Goal: Task Accomplishment & Management: Manage account settings

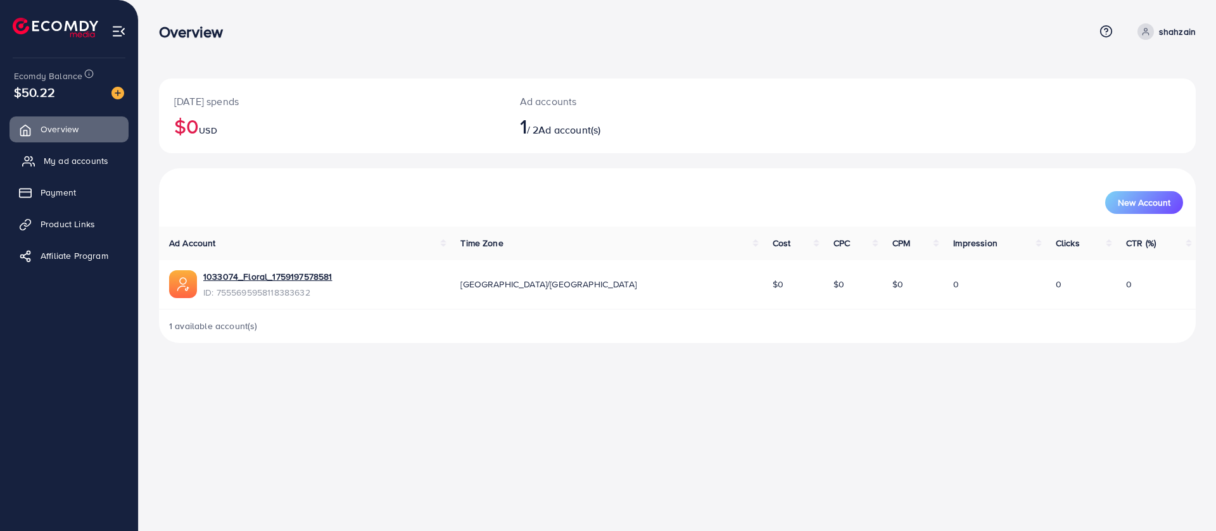
click at [75, 165] on span "My ad accounts" at bounding box center [76, 161] width 65 height 13
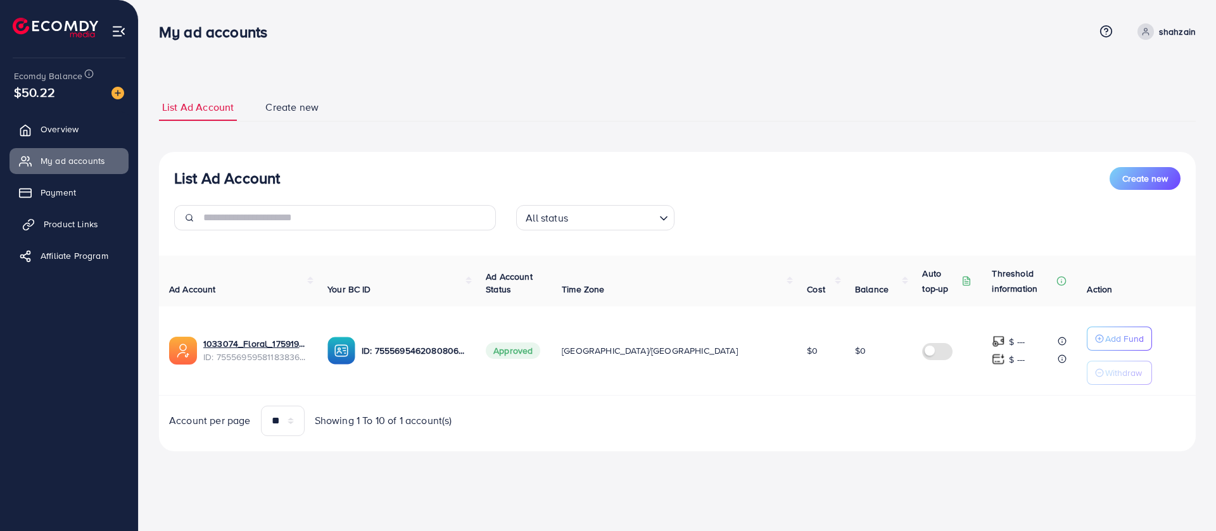
click at [69, 222] on span "Product Links" at bounding box center [71, 224] width 54 height 13
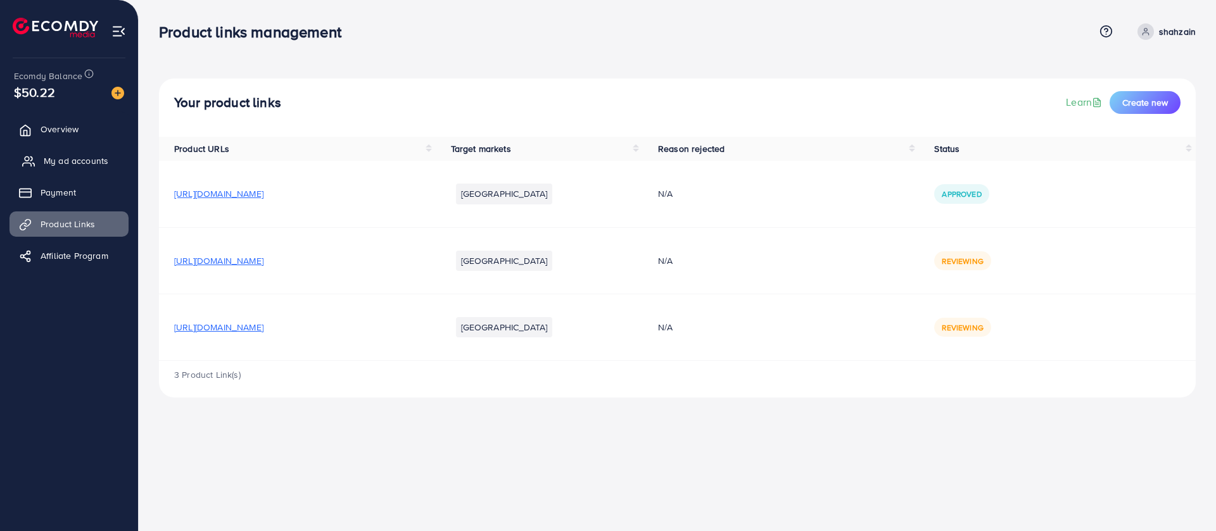
click at [96, 162] on span "My ad accounts" at bounding box center [76, 161] width 65 height 13
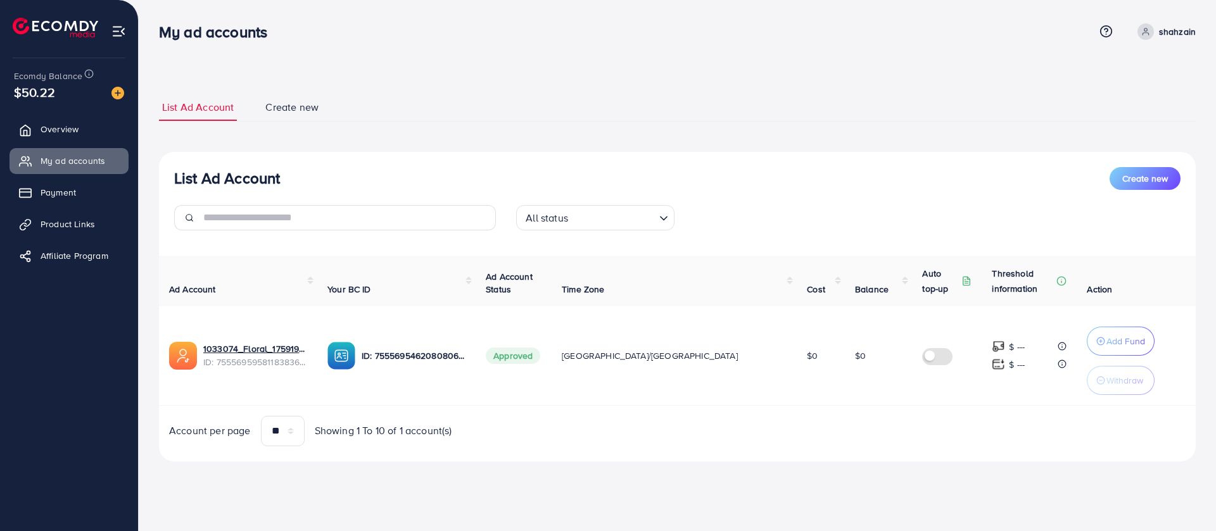
click at [1141, 30] on span at bounding box center [1146, 31] width 16 height 16
click at [1106, 114] on link "Log out" at bounding box center [1135, 104] width 120 height 29
